Goal: Navigation & Orientation: Find specific page/section

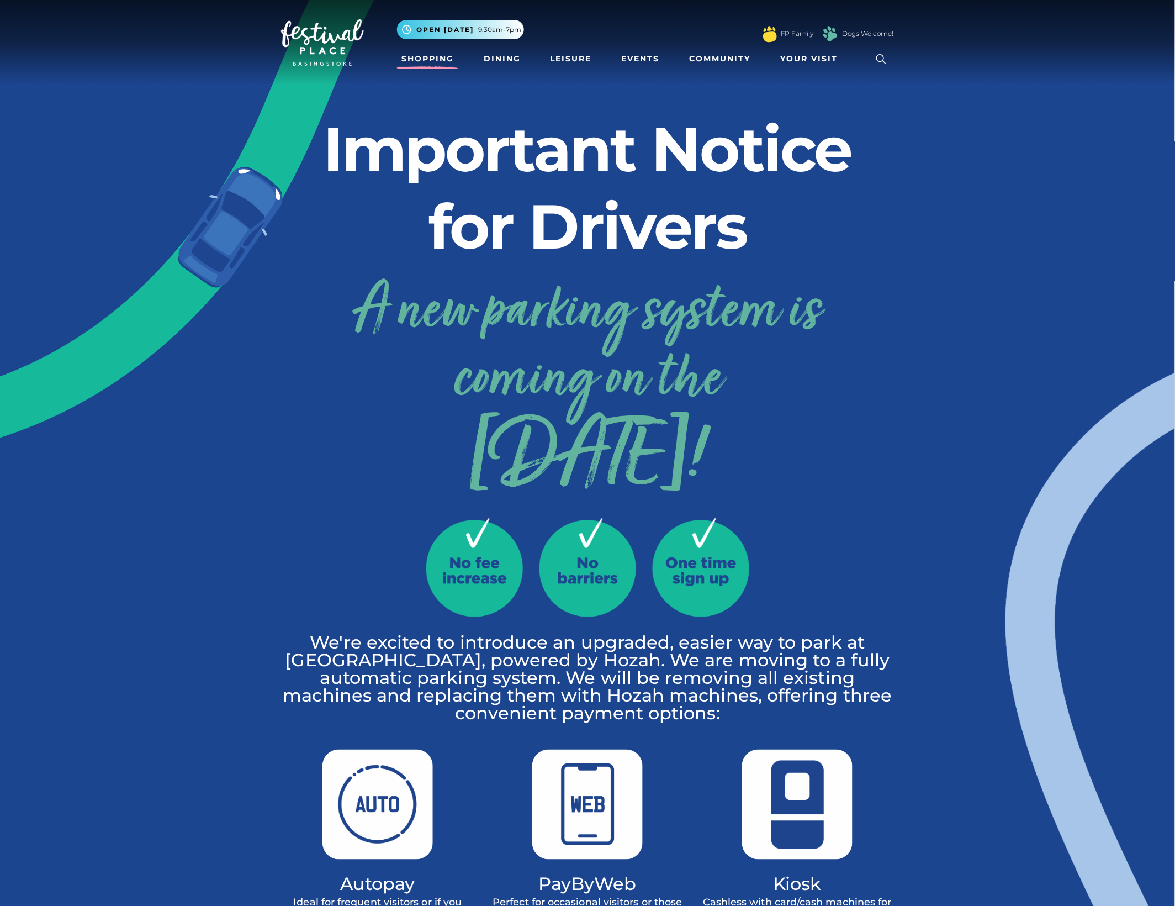
click at [439, 59] on link "Shopping" at bounding box center [427, 59] width 61 height 20
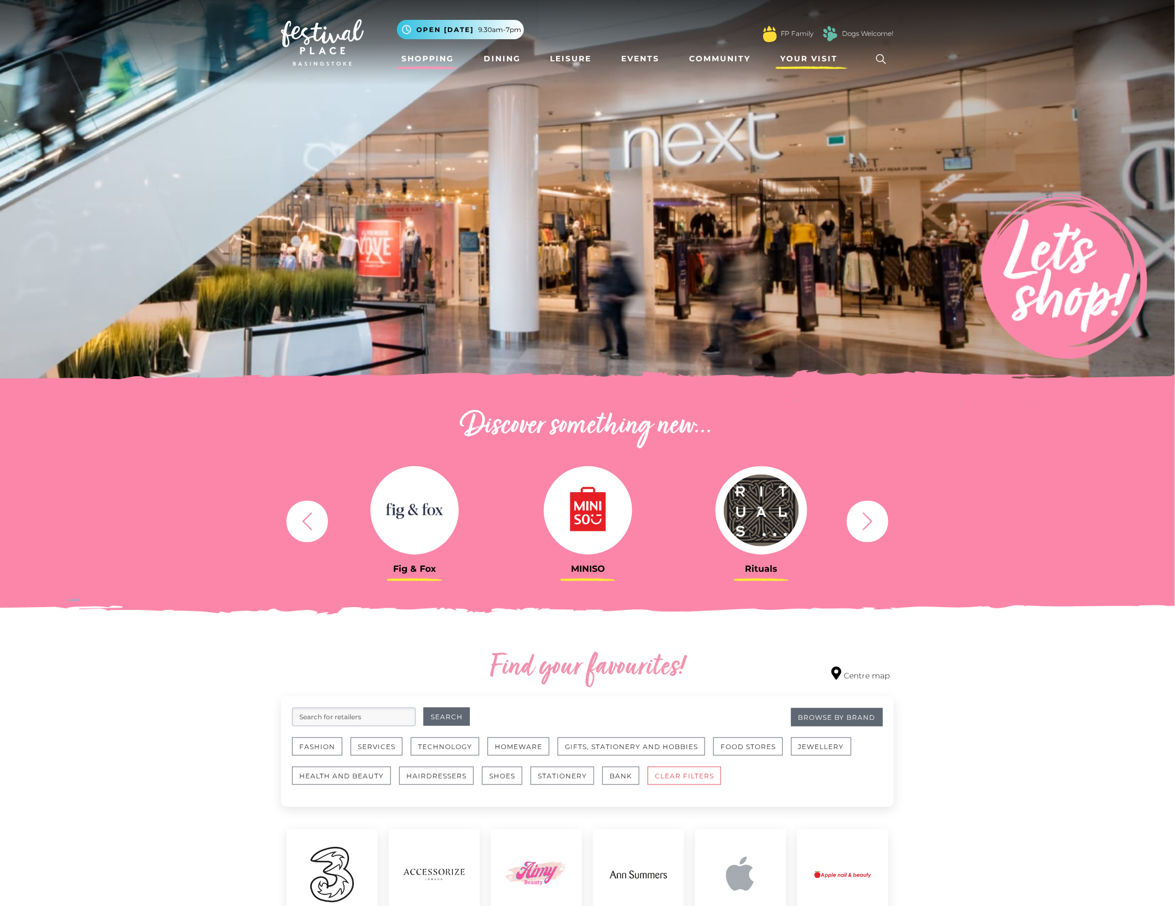
click at [793, 54] on span "Your Visit" at bounding box center [809, 59] width 57 height 12
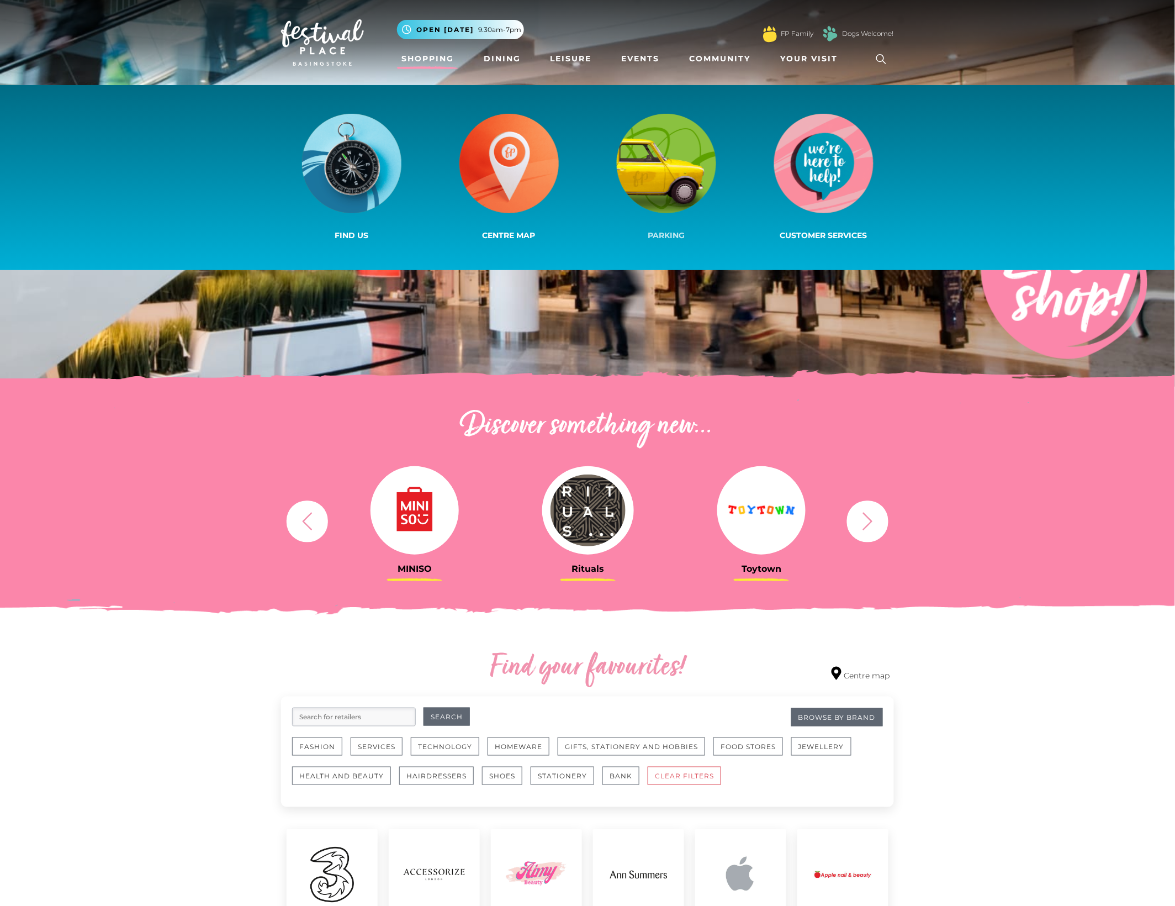
click at [668, 229] on link "Parking" at bounding box center [666, 178] width 157 height 132
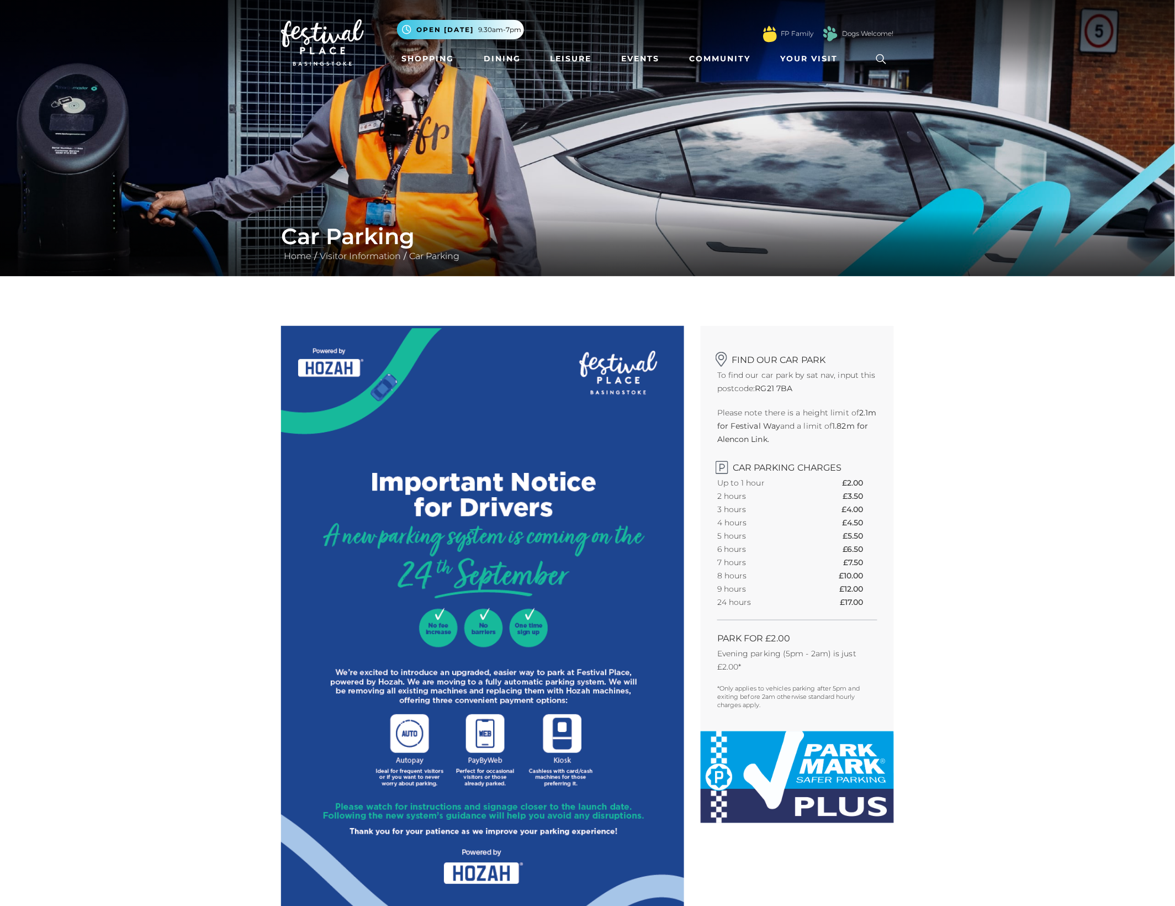
click at [296, 40] on img at bounding box center [322, 42] width 83 height 46
